Goal: Task Accomplishment & Management: Manage account settings

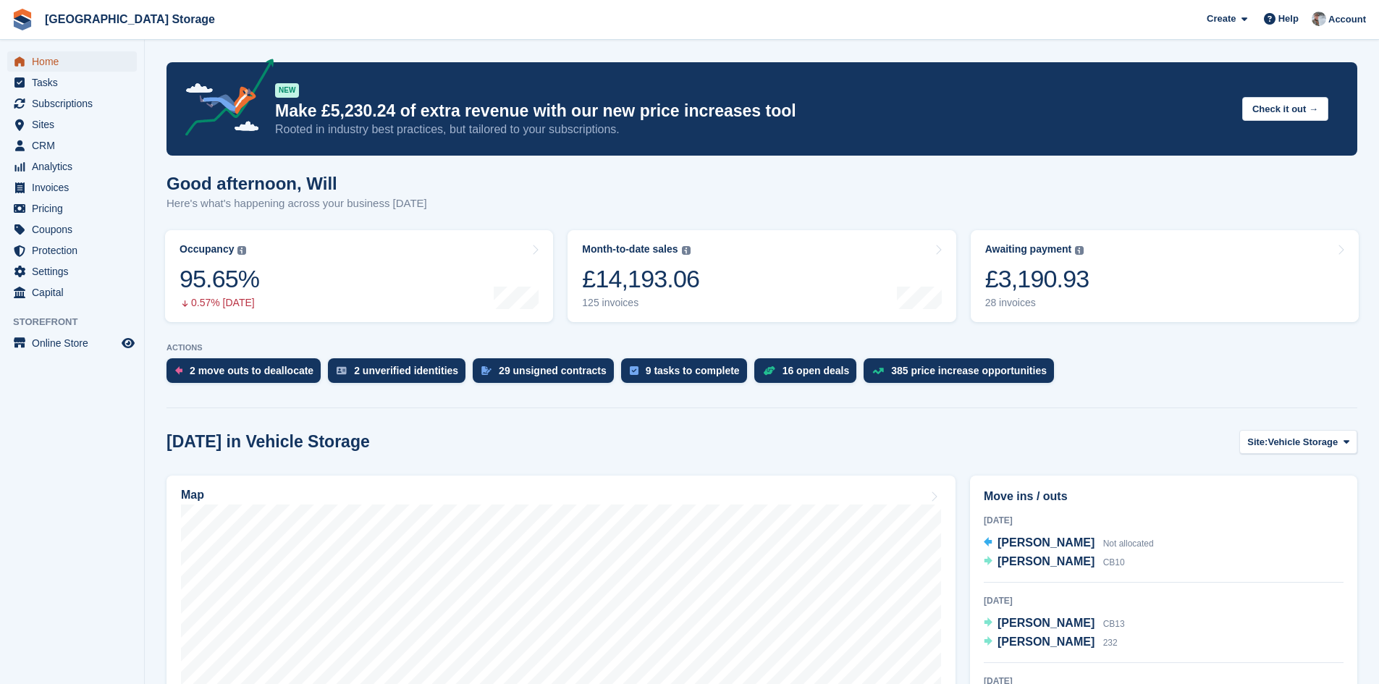
click at [44, 64] on span "Home" at bounding box center [75, 61] width 87 height 20
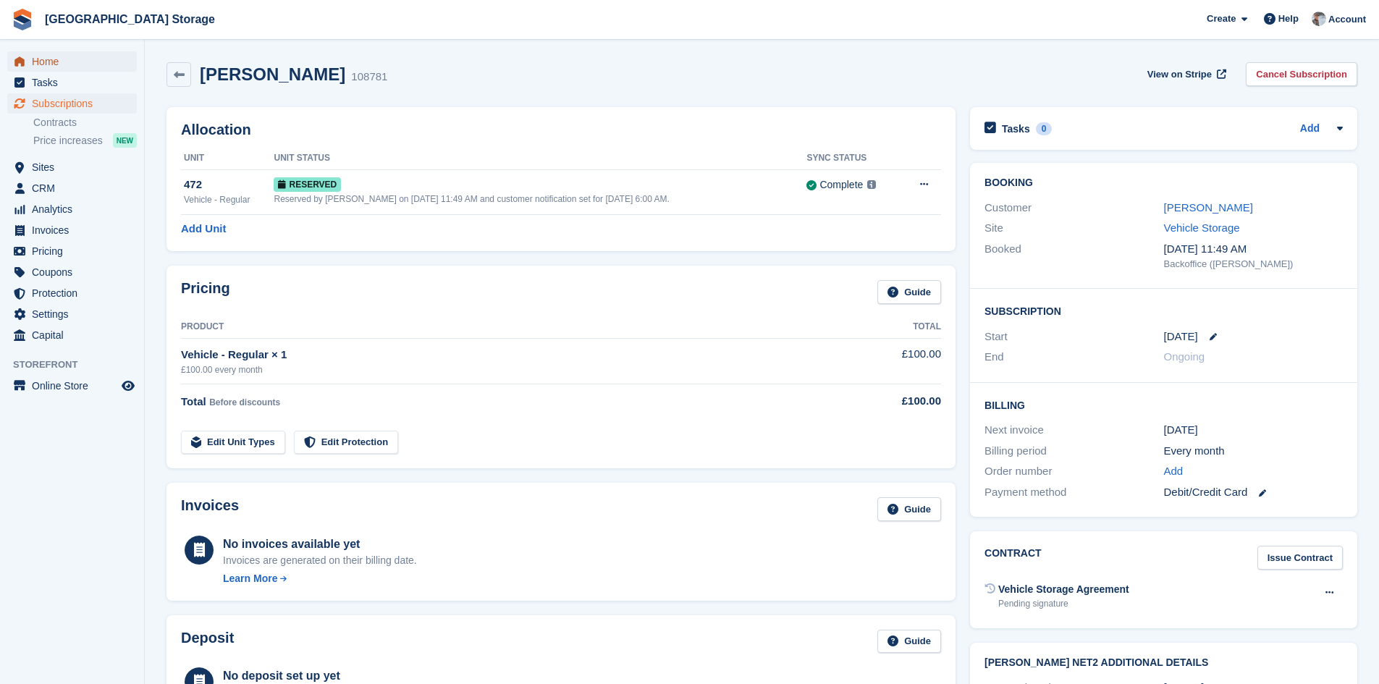
click at [68, 62] on span "Home" at bounding box center [75, 61] width 87 height 20
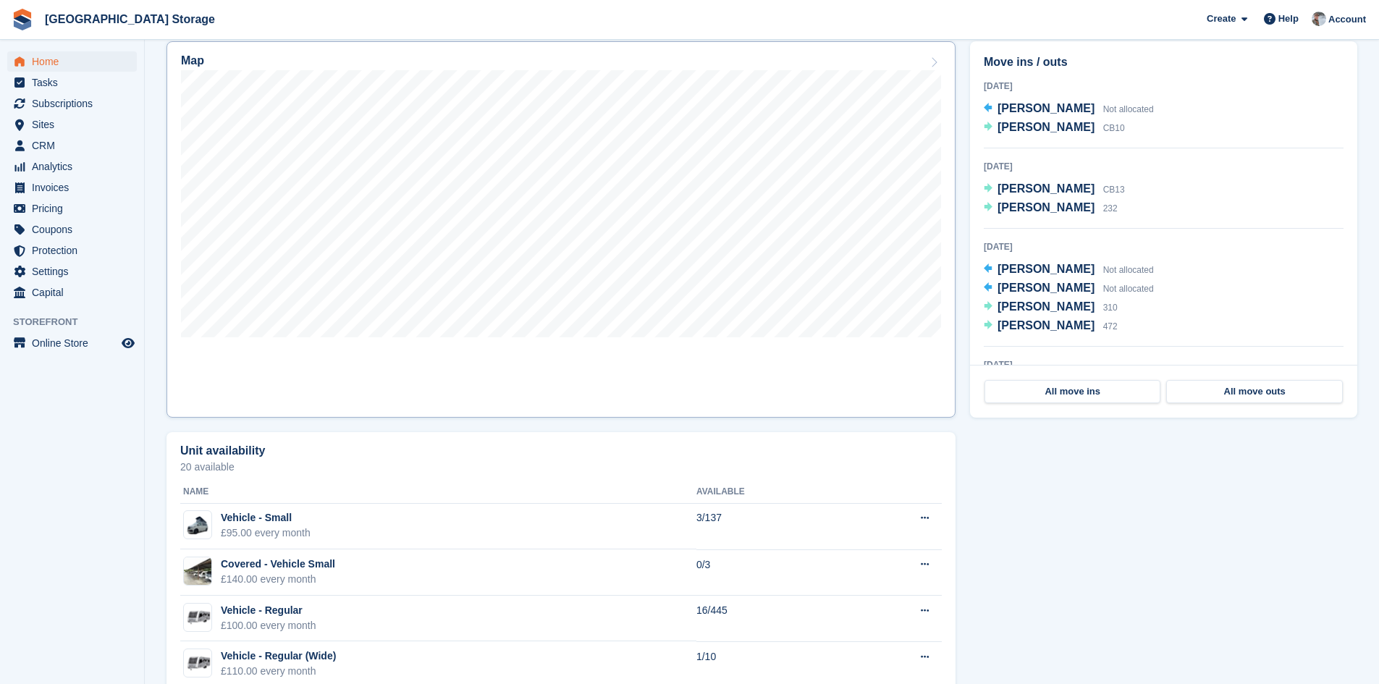
scroll to position [362, 0]
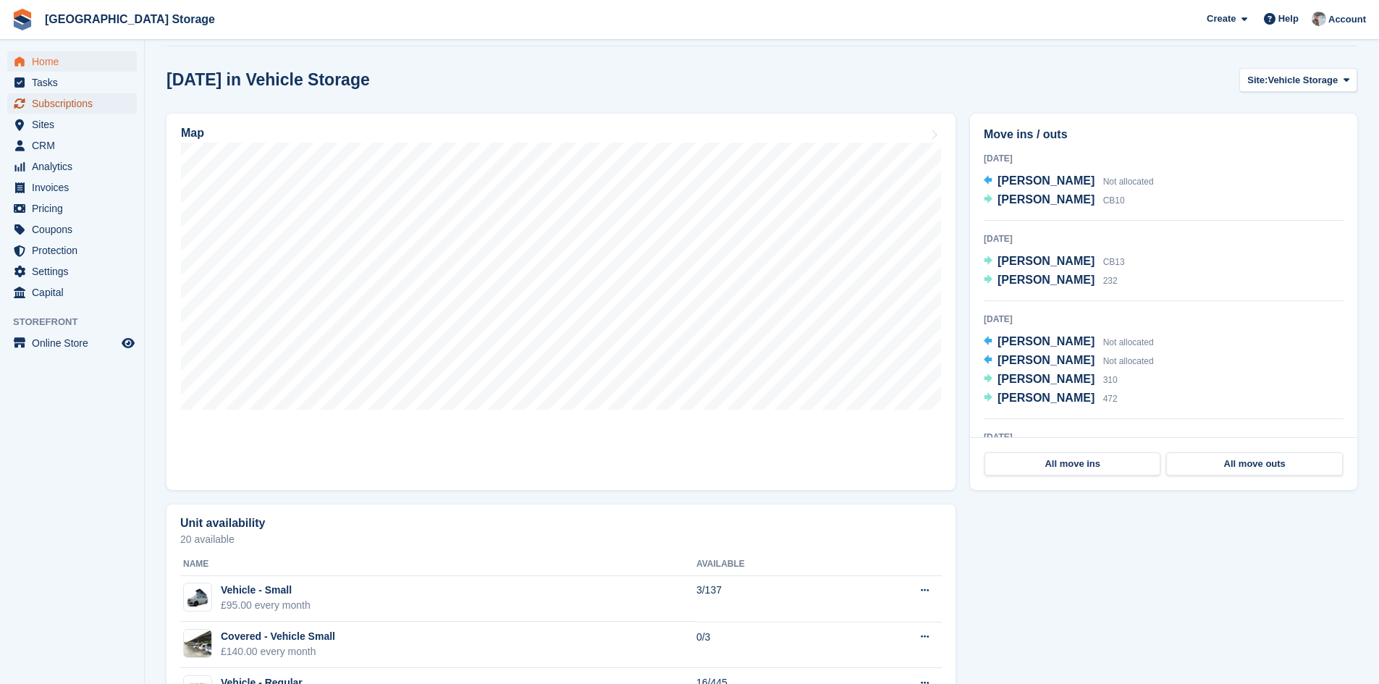
click at [82, 106] on span "Subscriptions" at bounding box center [75, 103] width 87 height 20
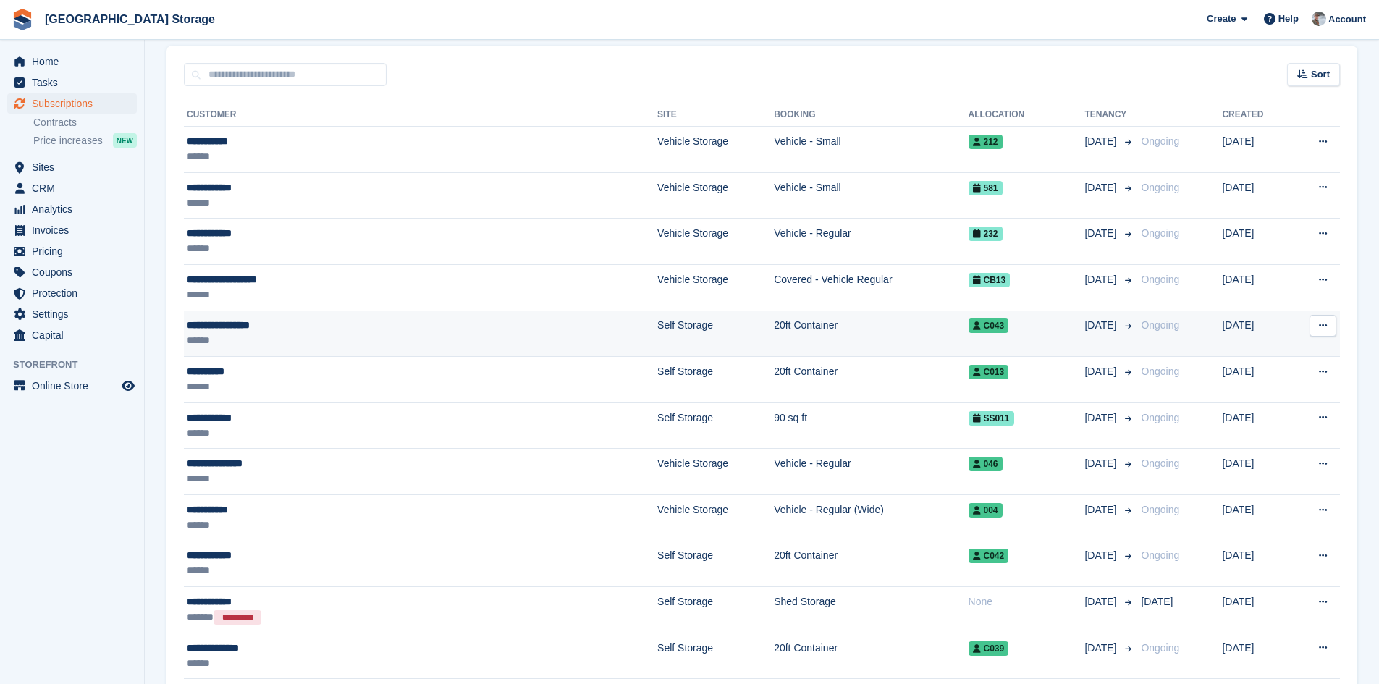
scroll to position [290, 0]
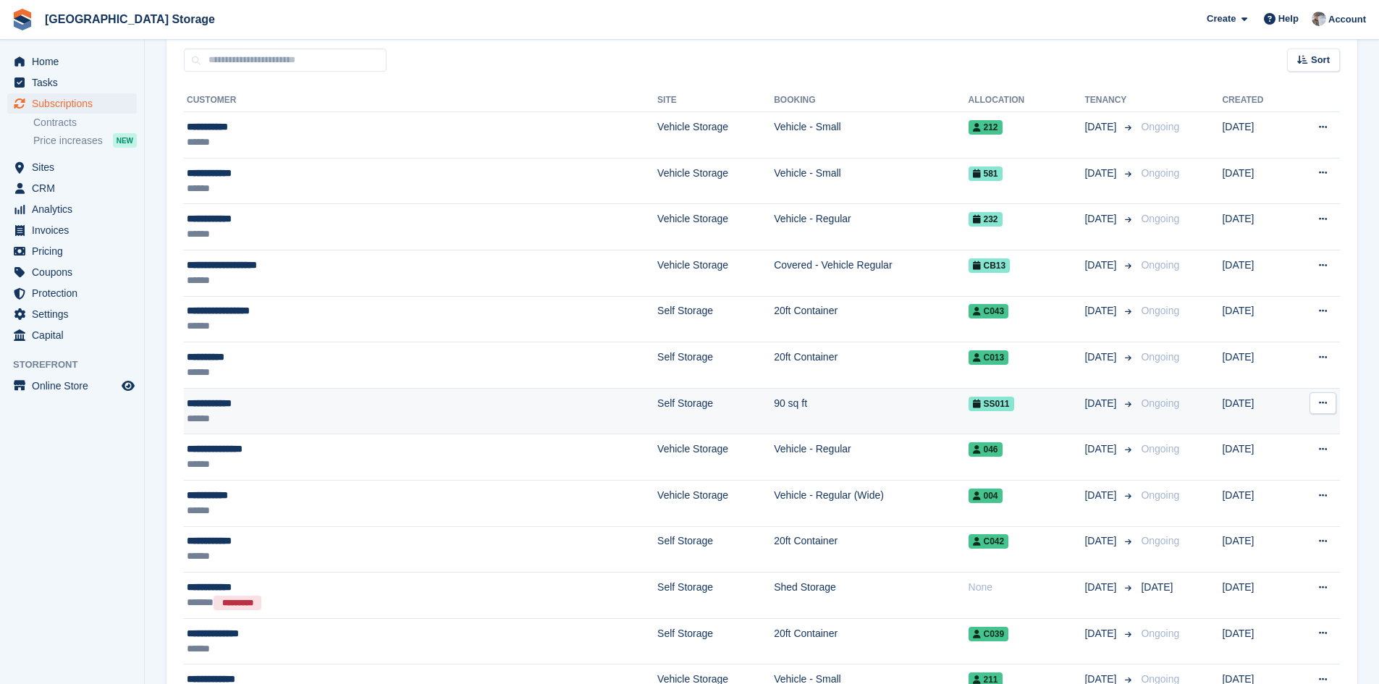
click at [851, 415] on td "90 sq ft" at bounding box center [871, 411] width 194 height 46
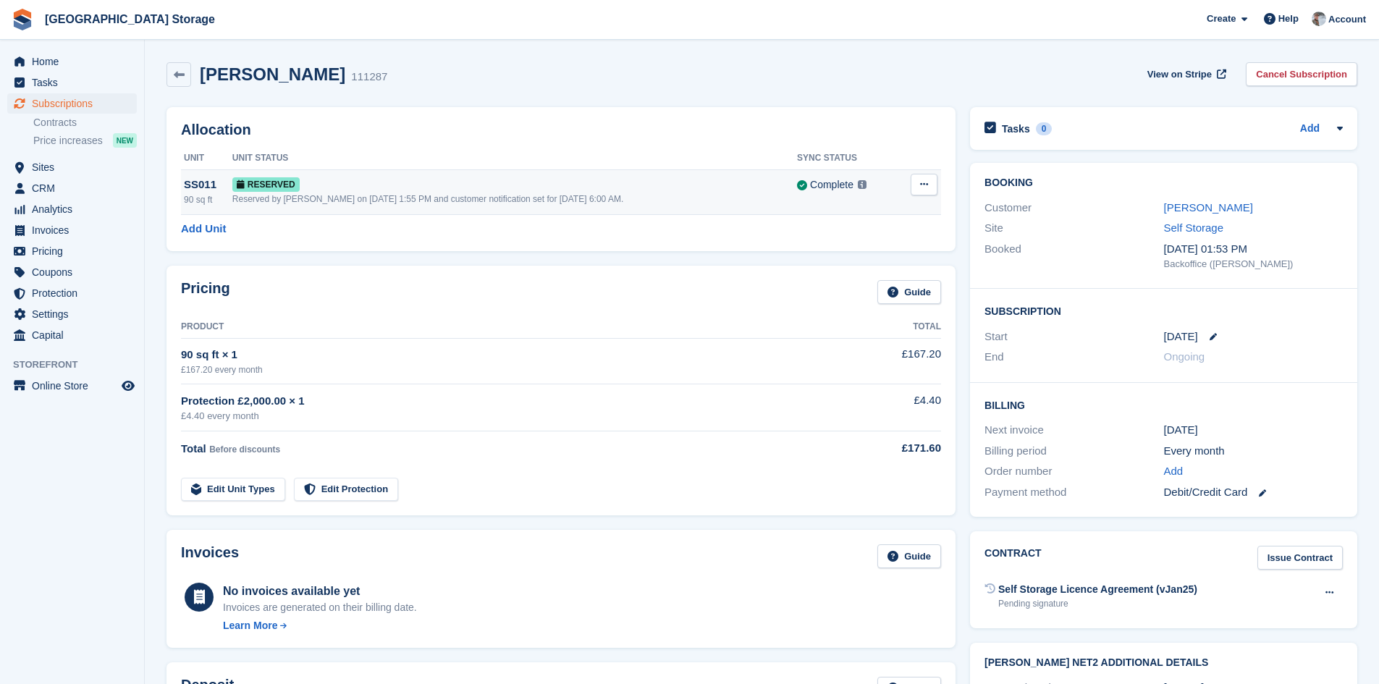
click at [935, 190] on button at bounding box center [924, 185] width 27 height 22
click at [873, 216] on p "Grant Early Access" at bounding box center [868, 212] width 126 height 19
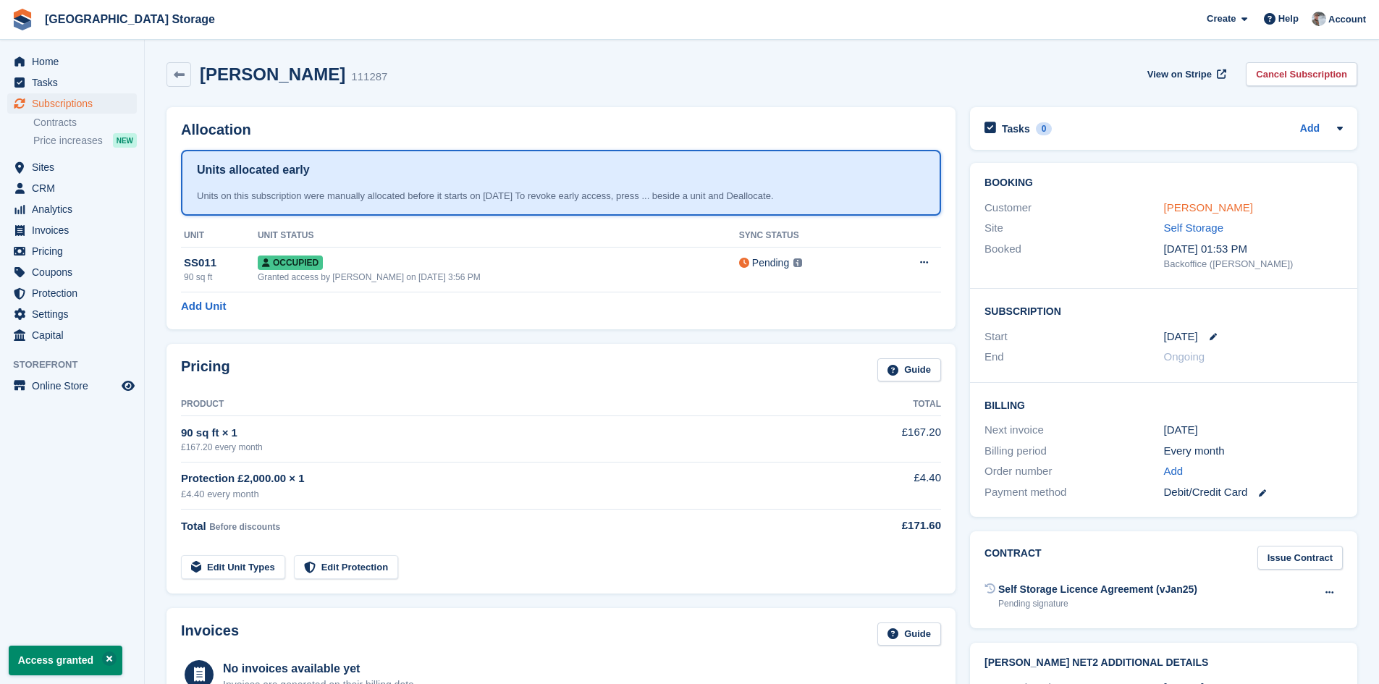
click at [1178, 209] on link "Dale Garrett" at bounding box center [1208, 207] width 89 height 12
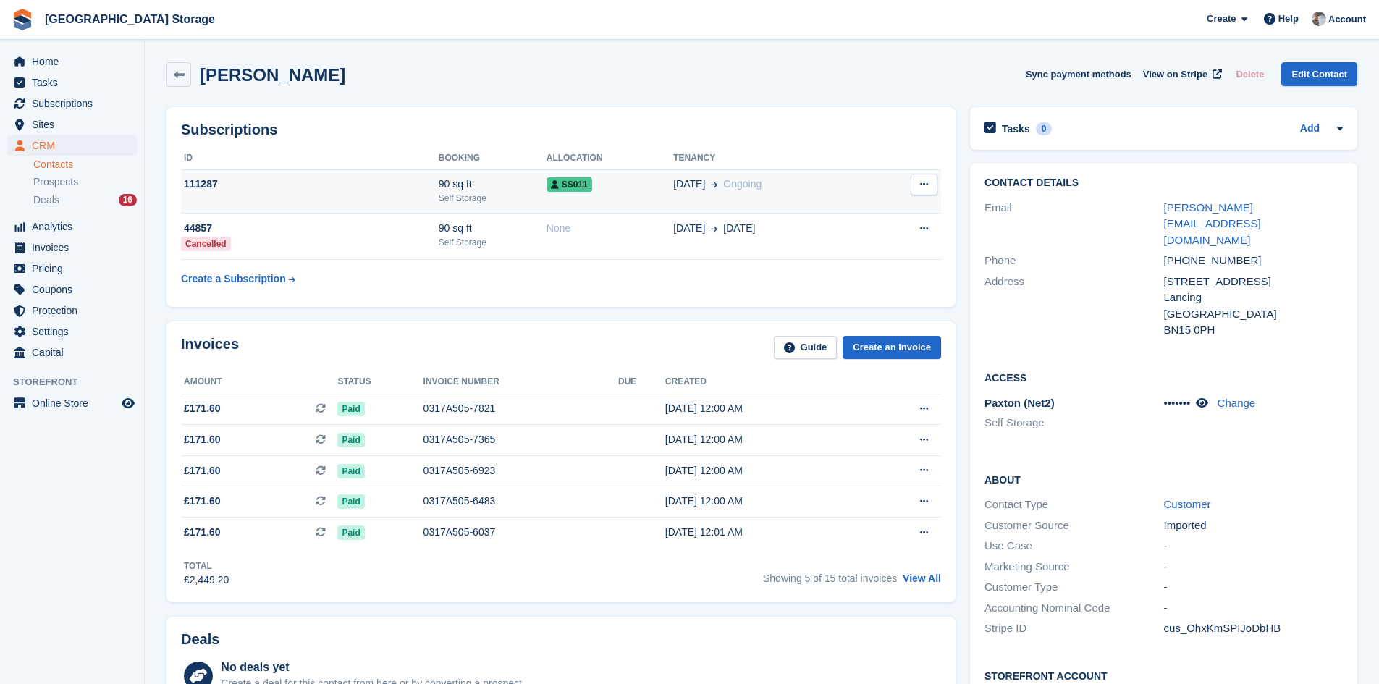
click at [551, 189] on icon at bounding box center [555, 184] width 8 height 9
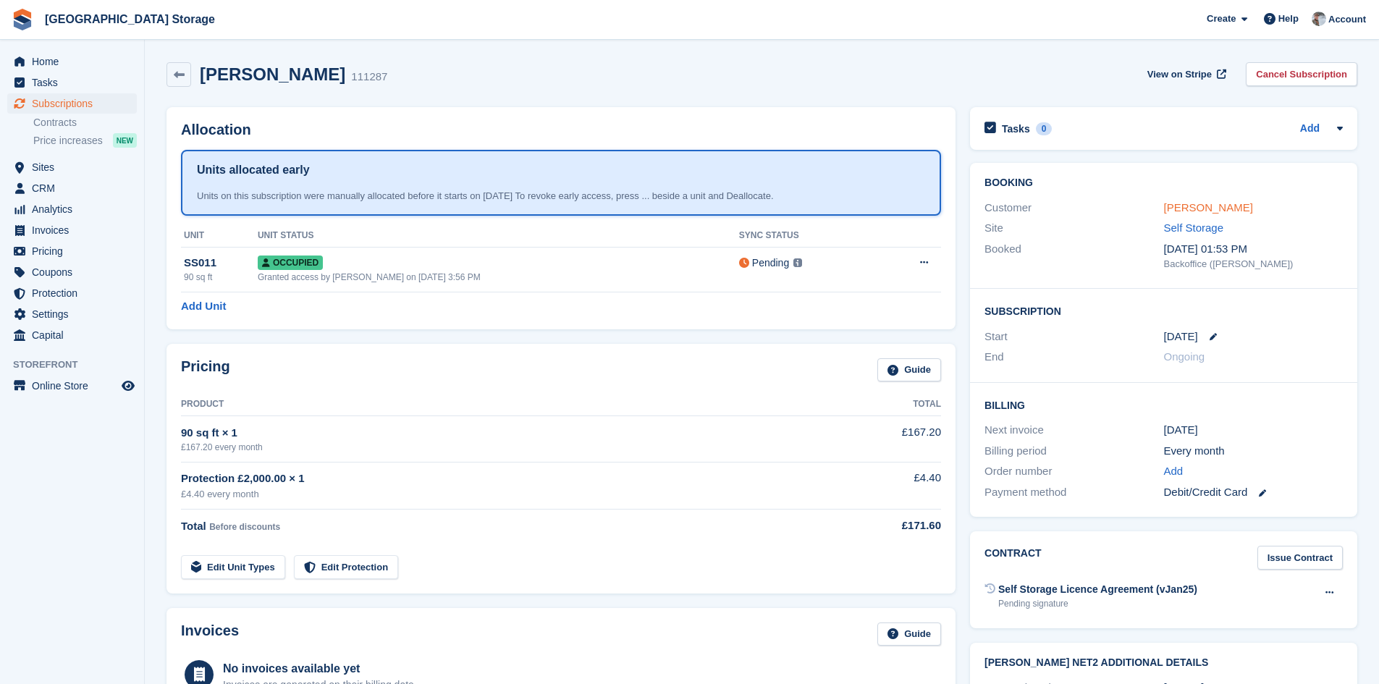
click at [1183, 204] on link "[PERSON_NAME]" at bounding box center [1208, 207] width 89 height 12
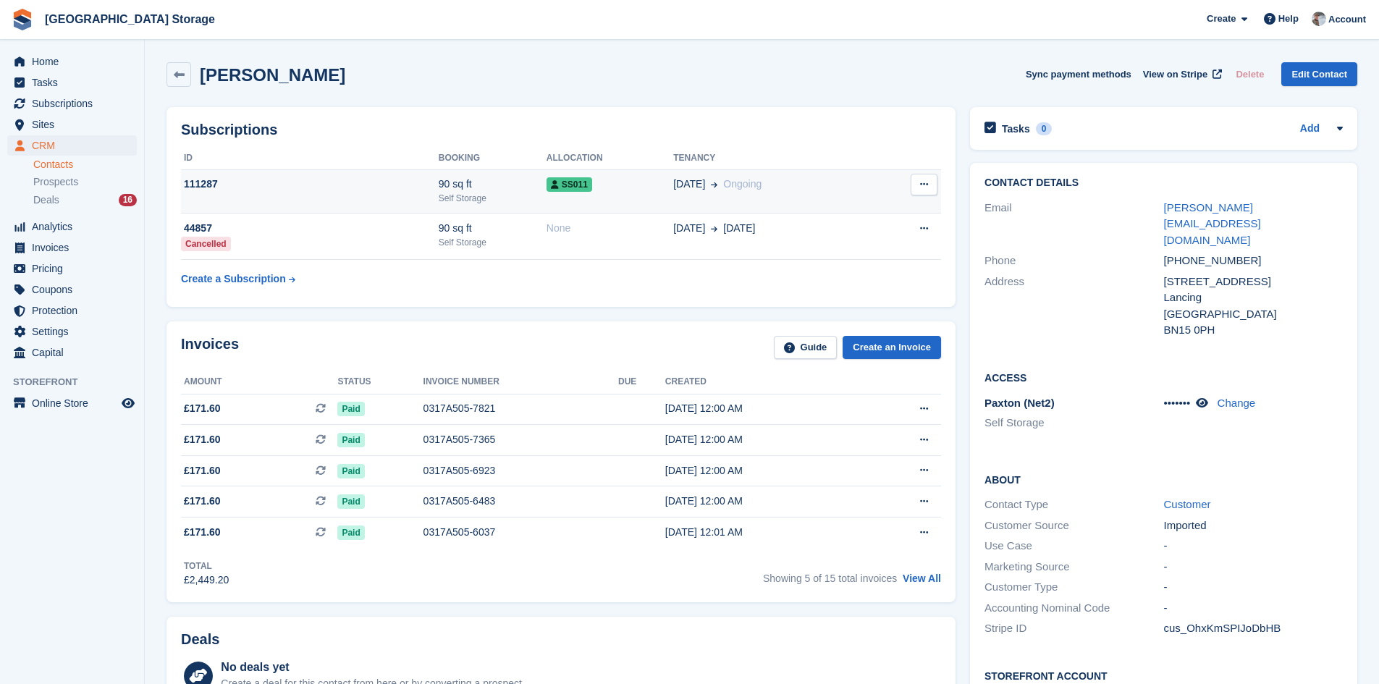
click at [580, 203] on td "SS011" at bounding box center [610, 191] width 127 height 44
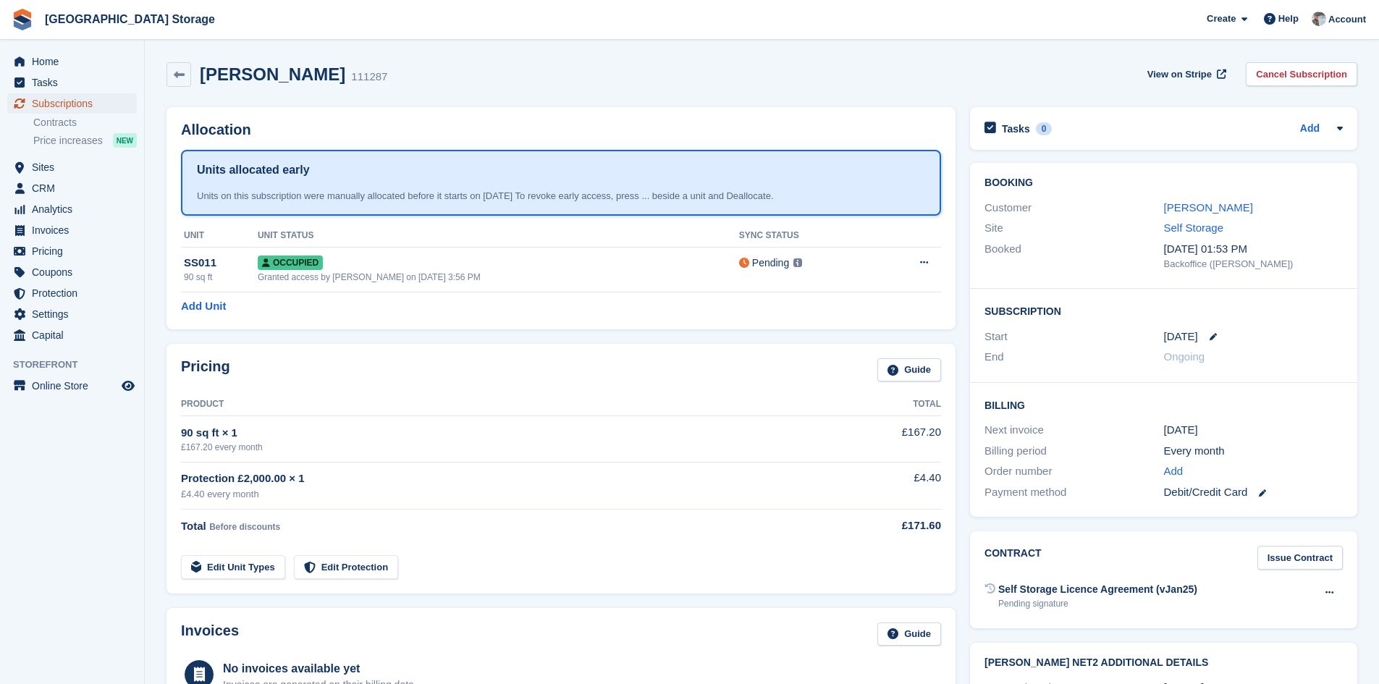
click at [55, 106] on span "Subscriptions" at bounding box center [75, 103] width 87 height 20
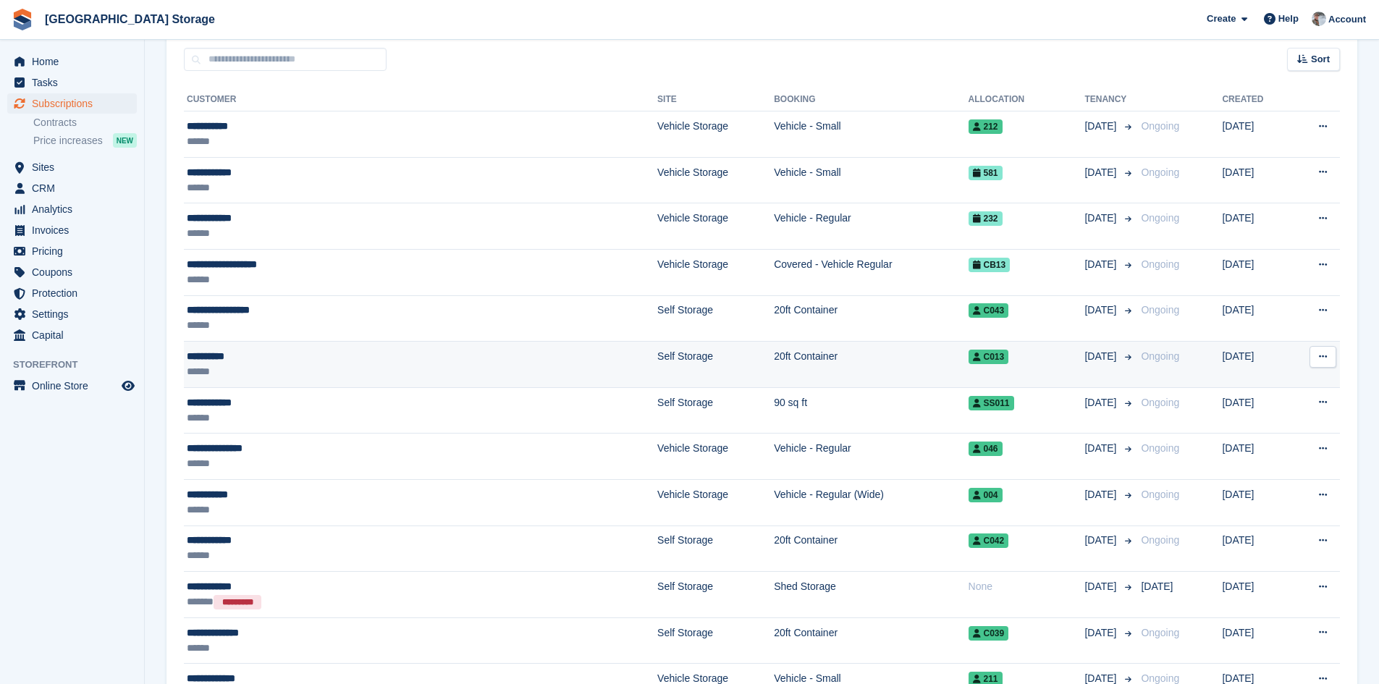
scroll to position [290, 0]
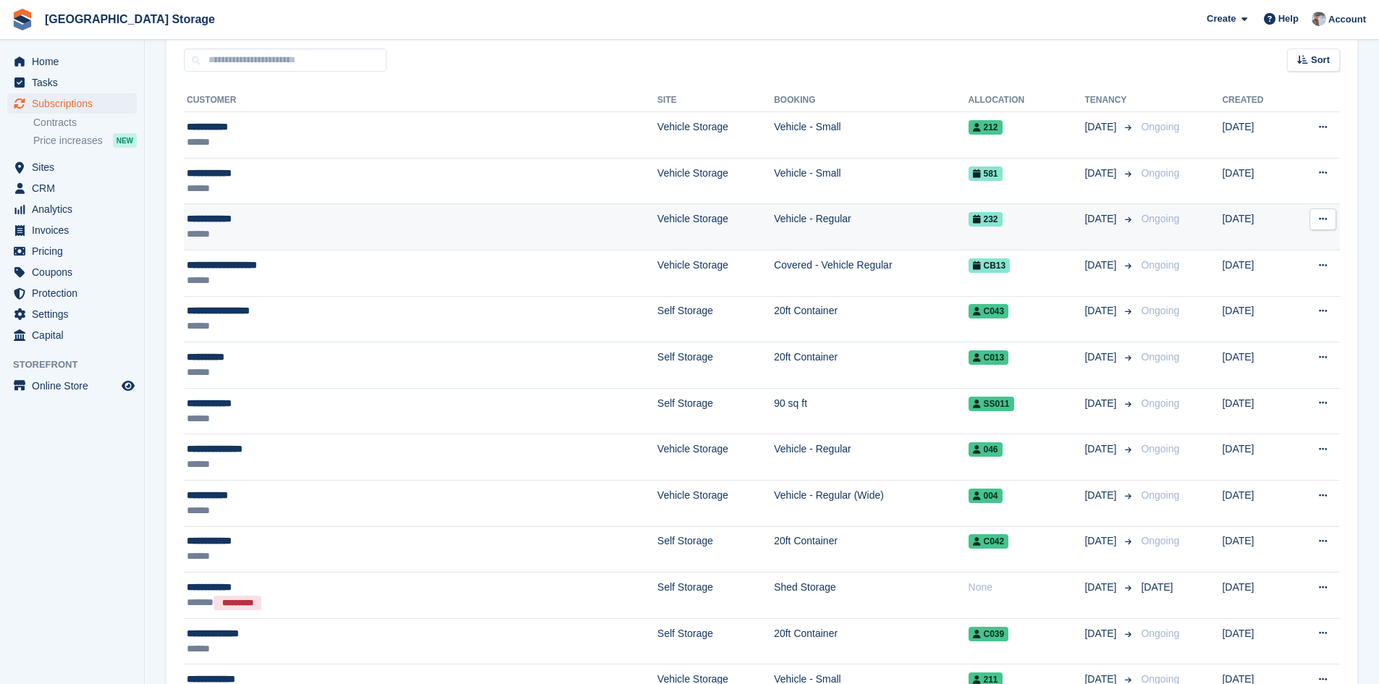
click at [348, 229] on div "******" at bounding box center [329, 234] width 285 height 15
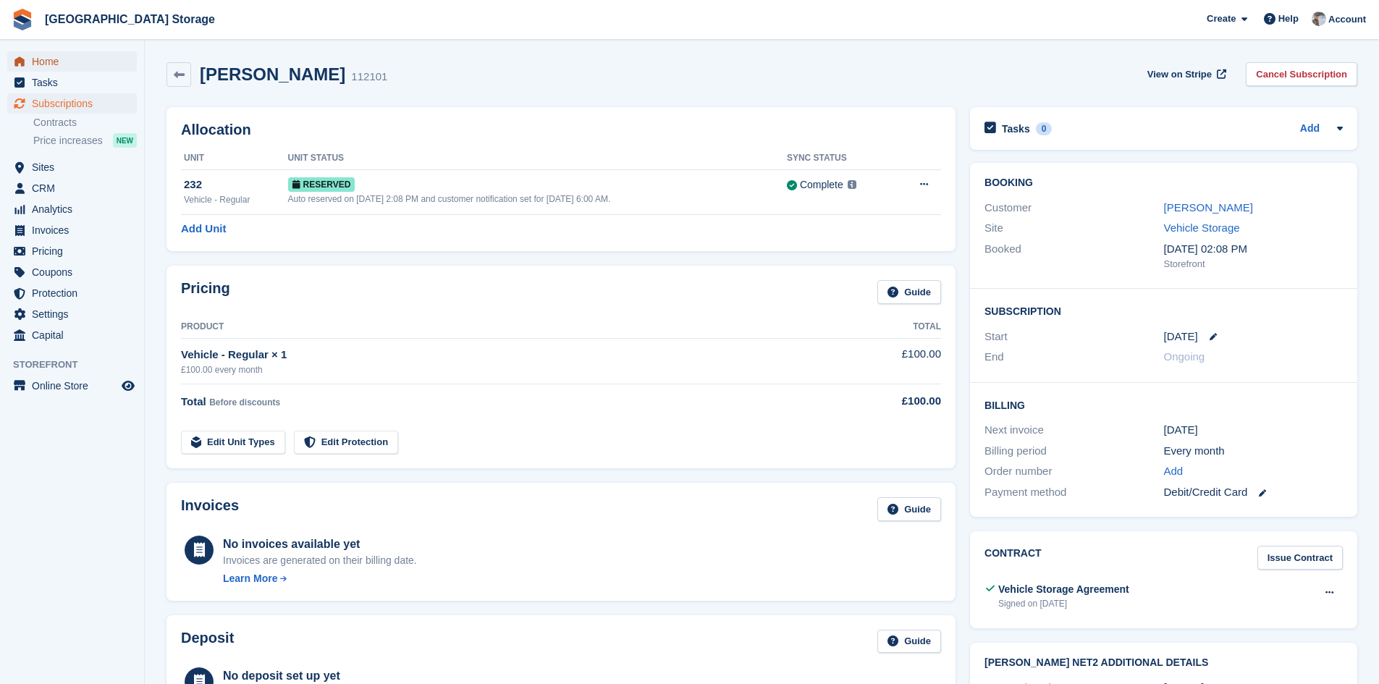
click at [35, 57] on span "Home" at bounding box center [75, 61] width 87 height 20
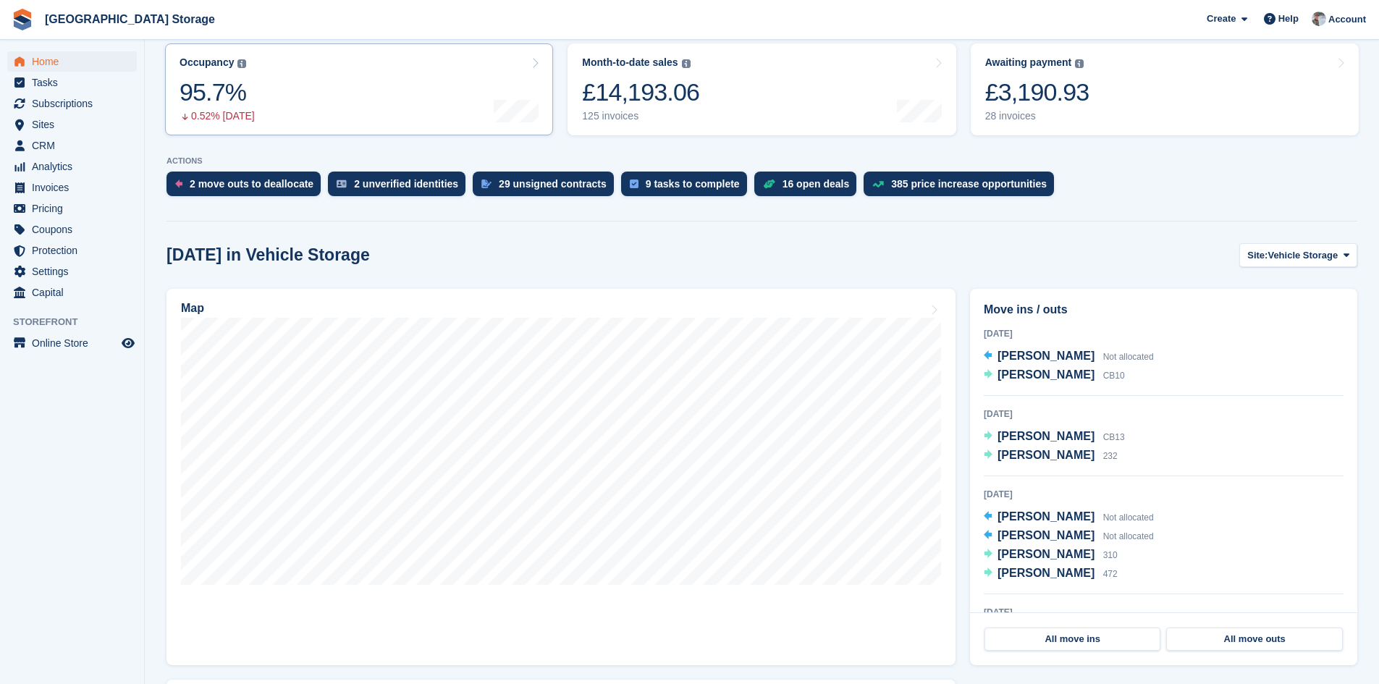
scroll to position [128, 0]
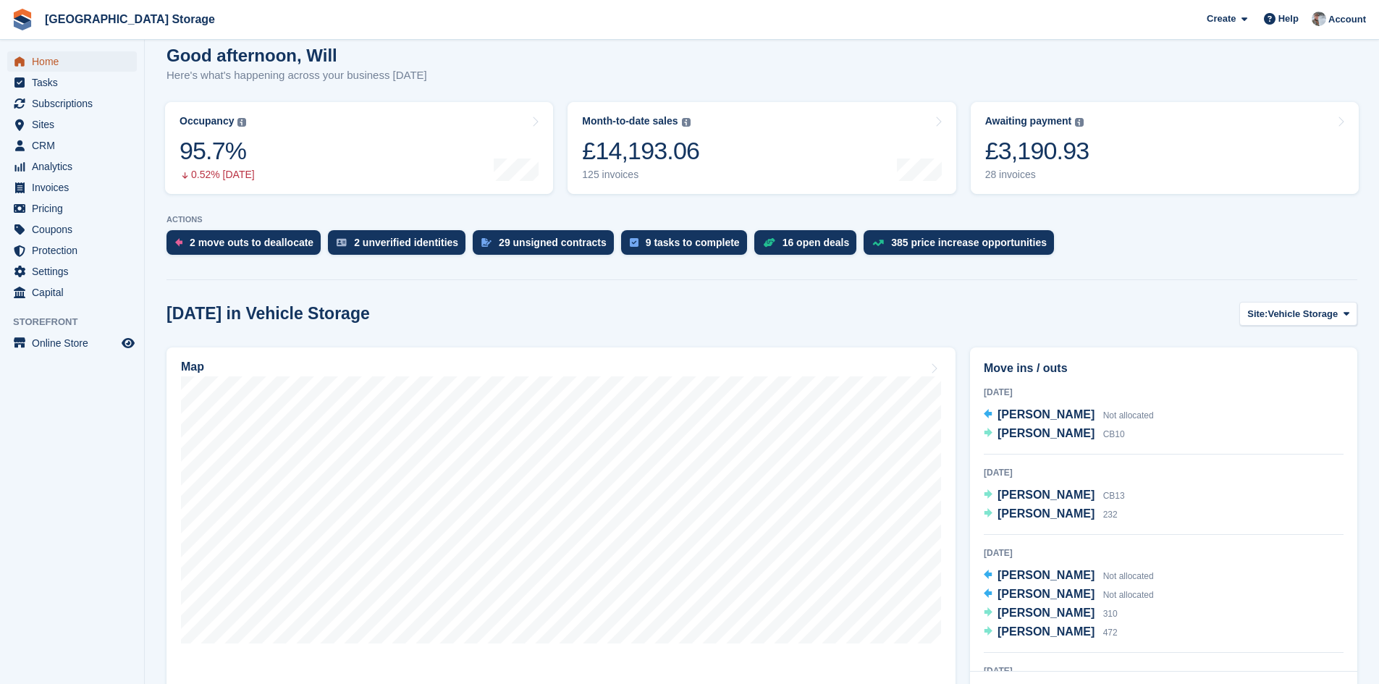
click at [59, 69] on span "Home" at bounding box center [75, 61] width 87 height 20
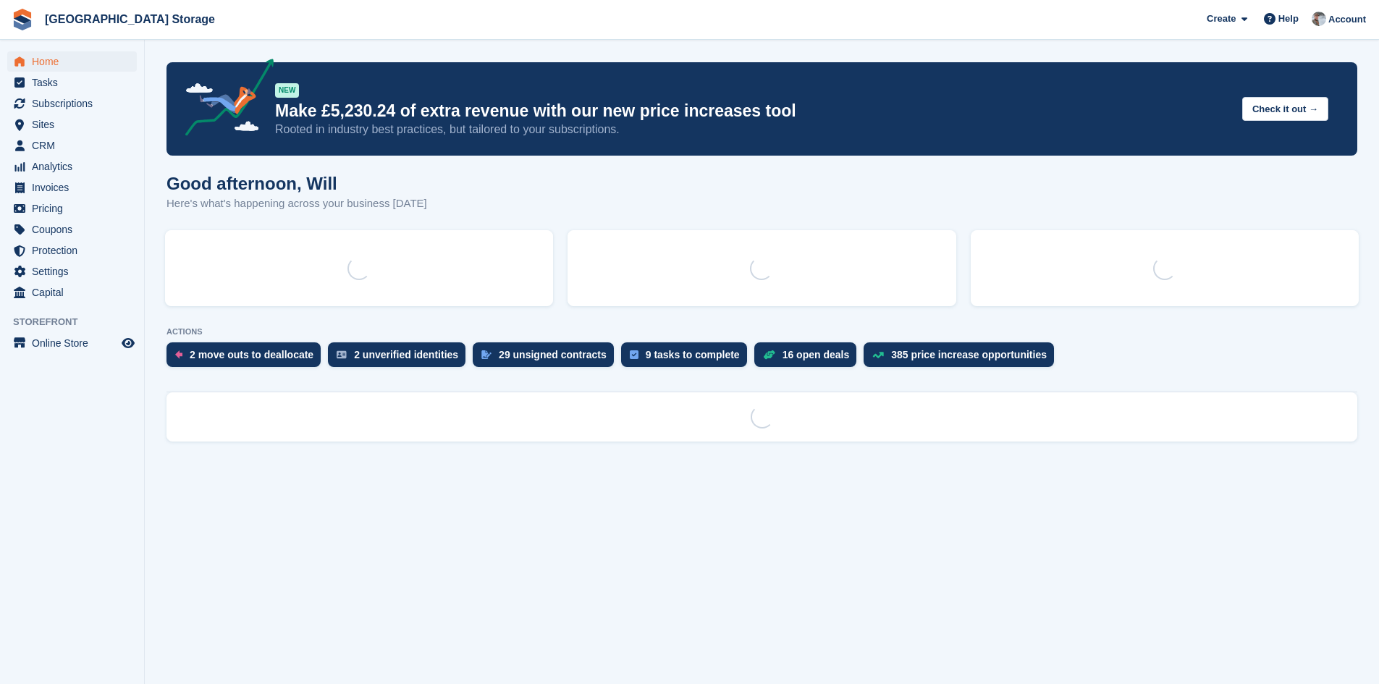
scroll to position [0, 0]
